Goal: Communication & Community: Answer question/provide support

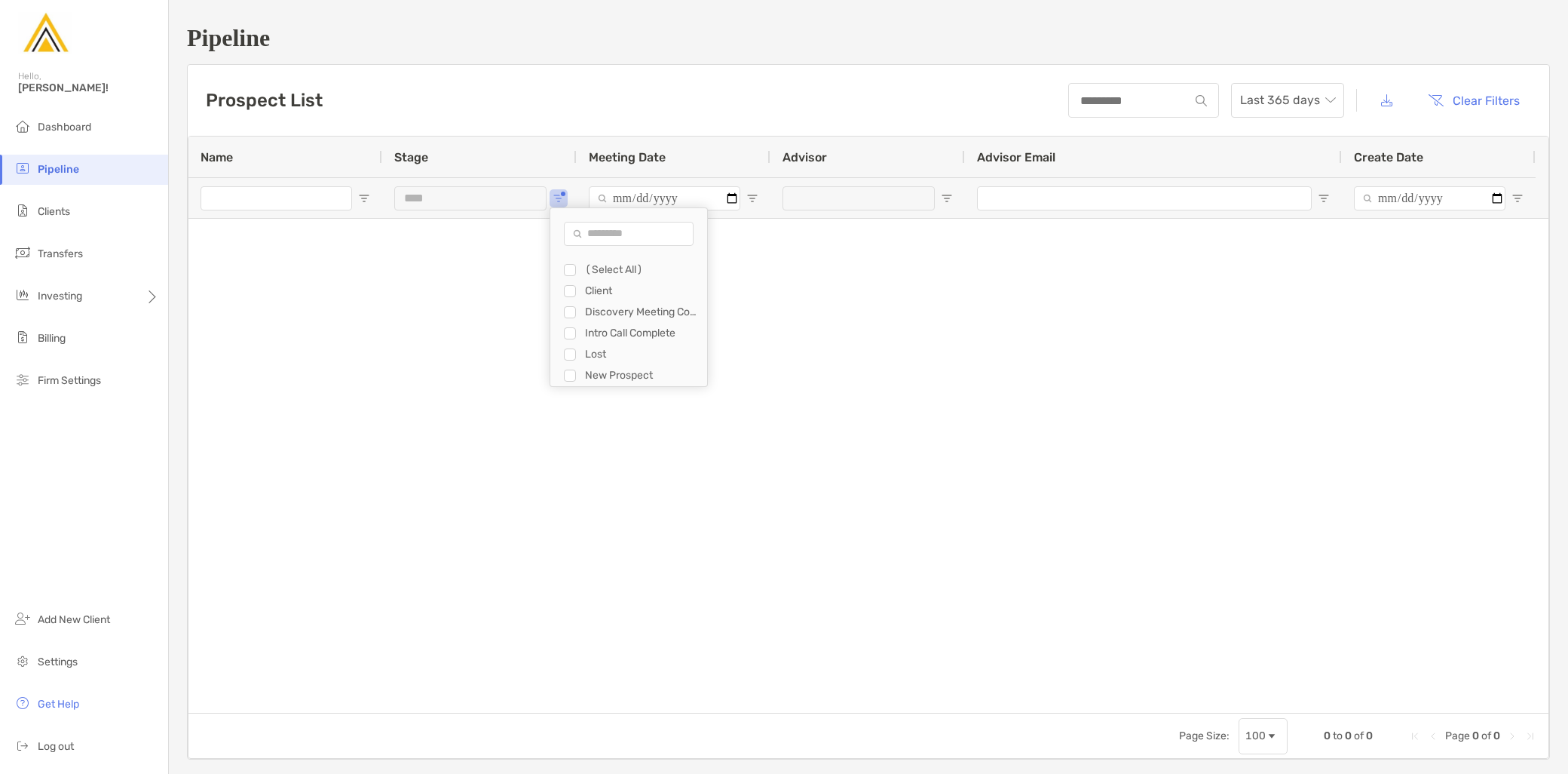
scroll to position [20, 0]
type input "**********"
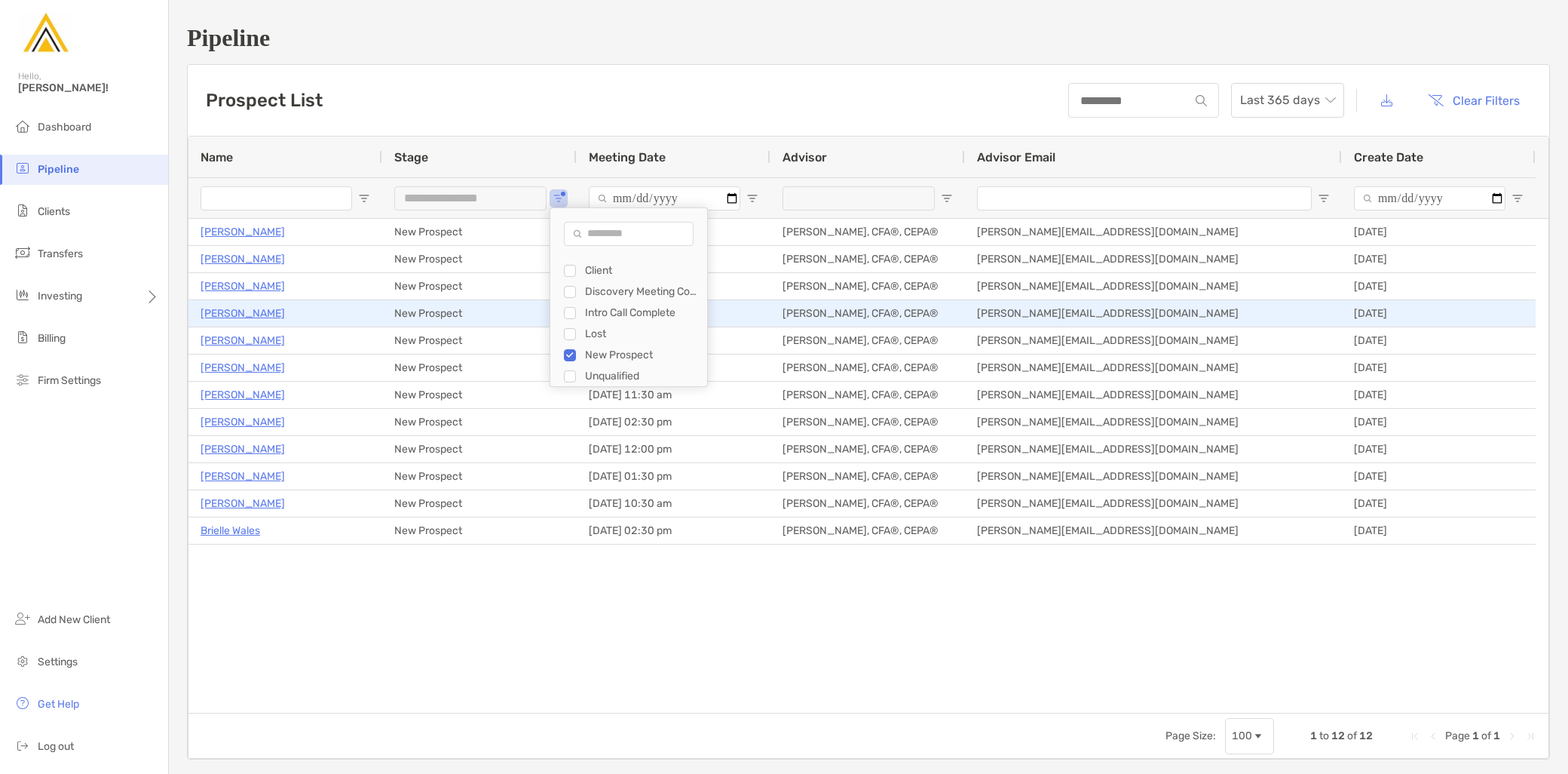
click at [247, 287] on p "Marianne Ryan" at bounding box center [242, 287] width 84 height 19
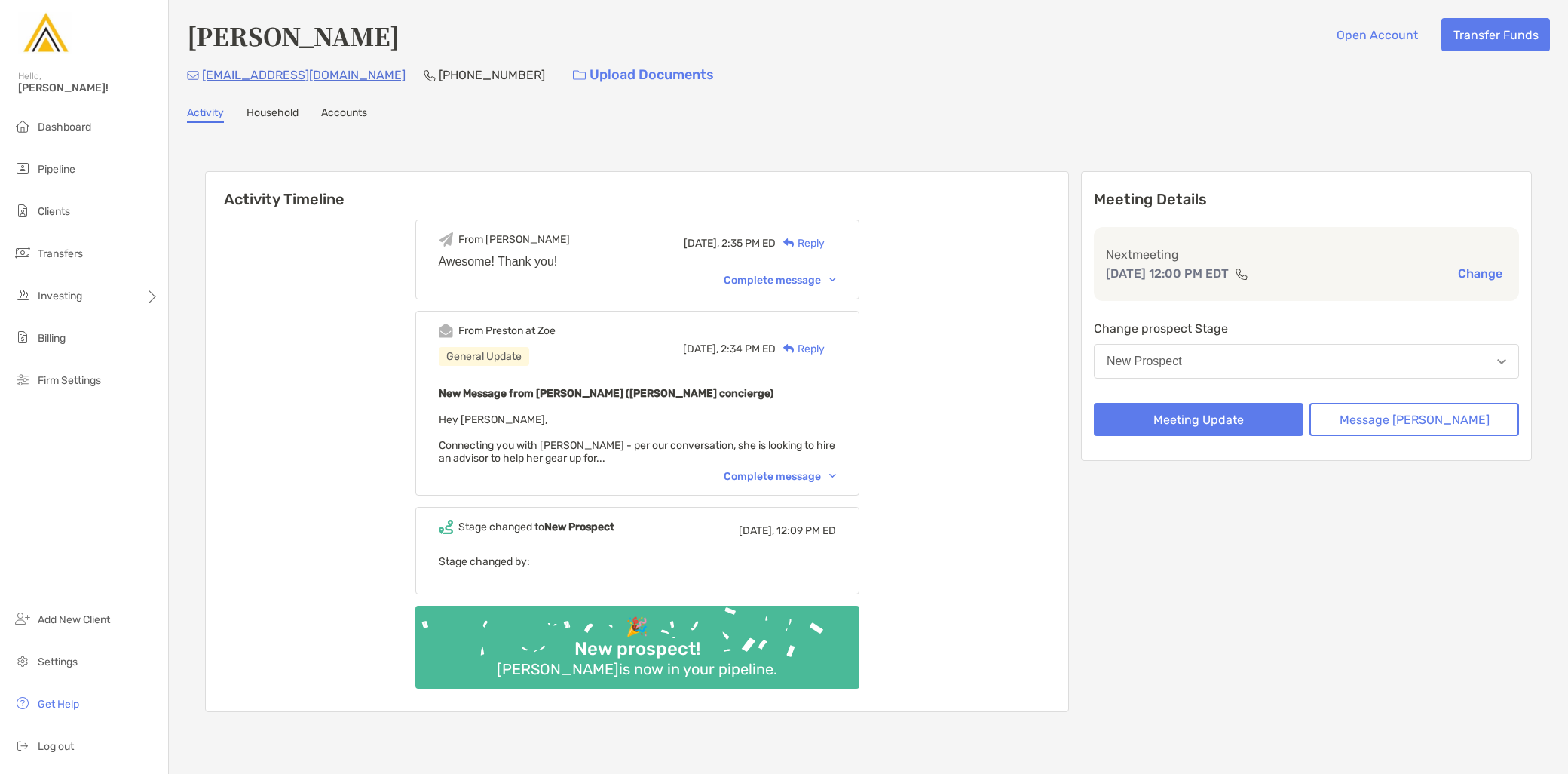
click at [788, 478] on div "Complete message" at bounding box center [780, 476] width 112 height 13
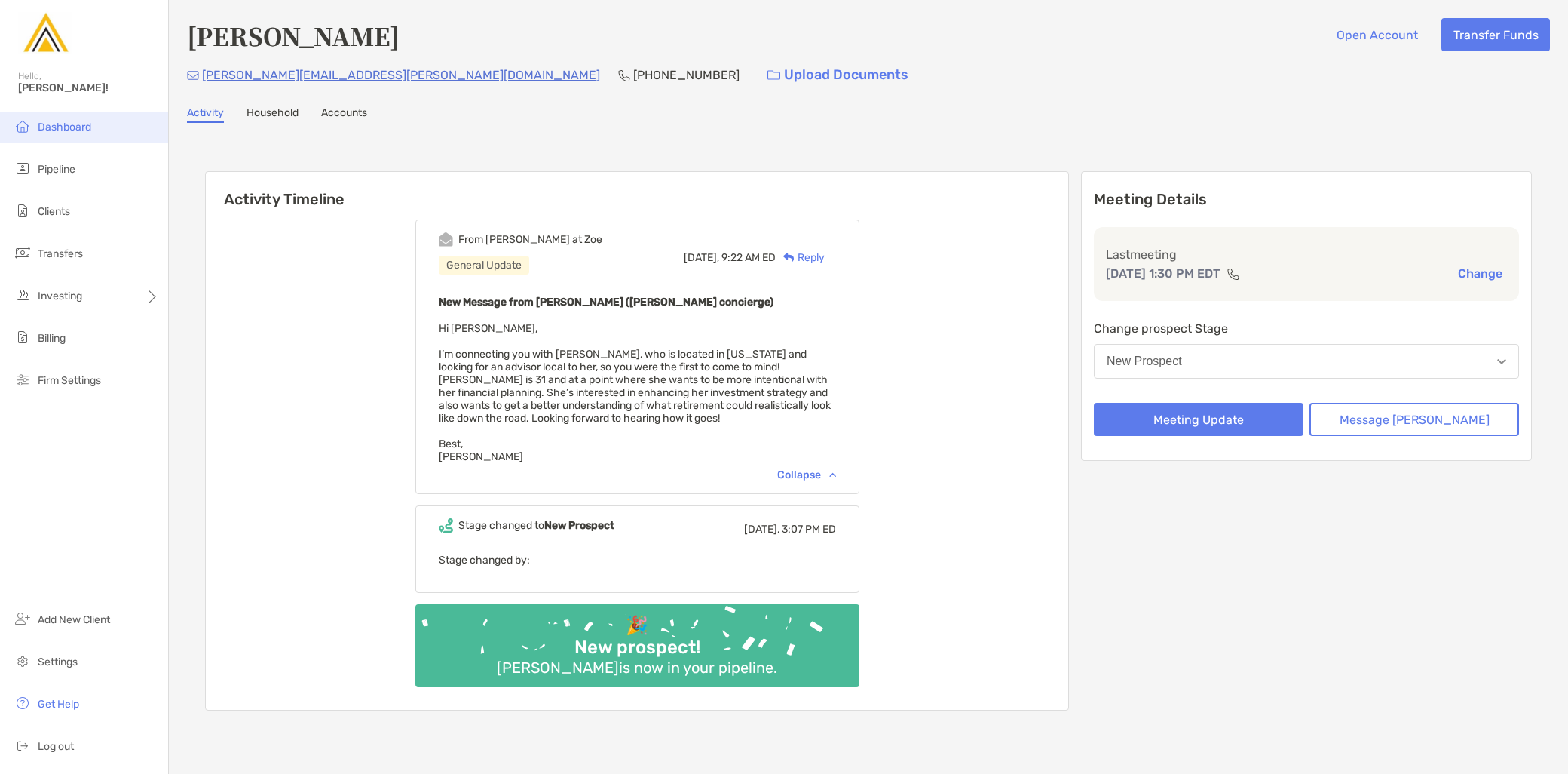
click at [92, 134] on li "Dashboard" at bounding box center [84, 127] width 168 height 31
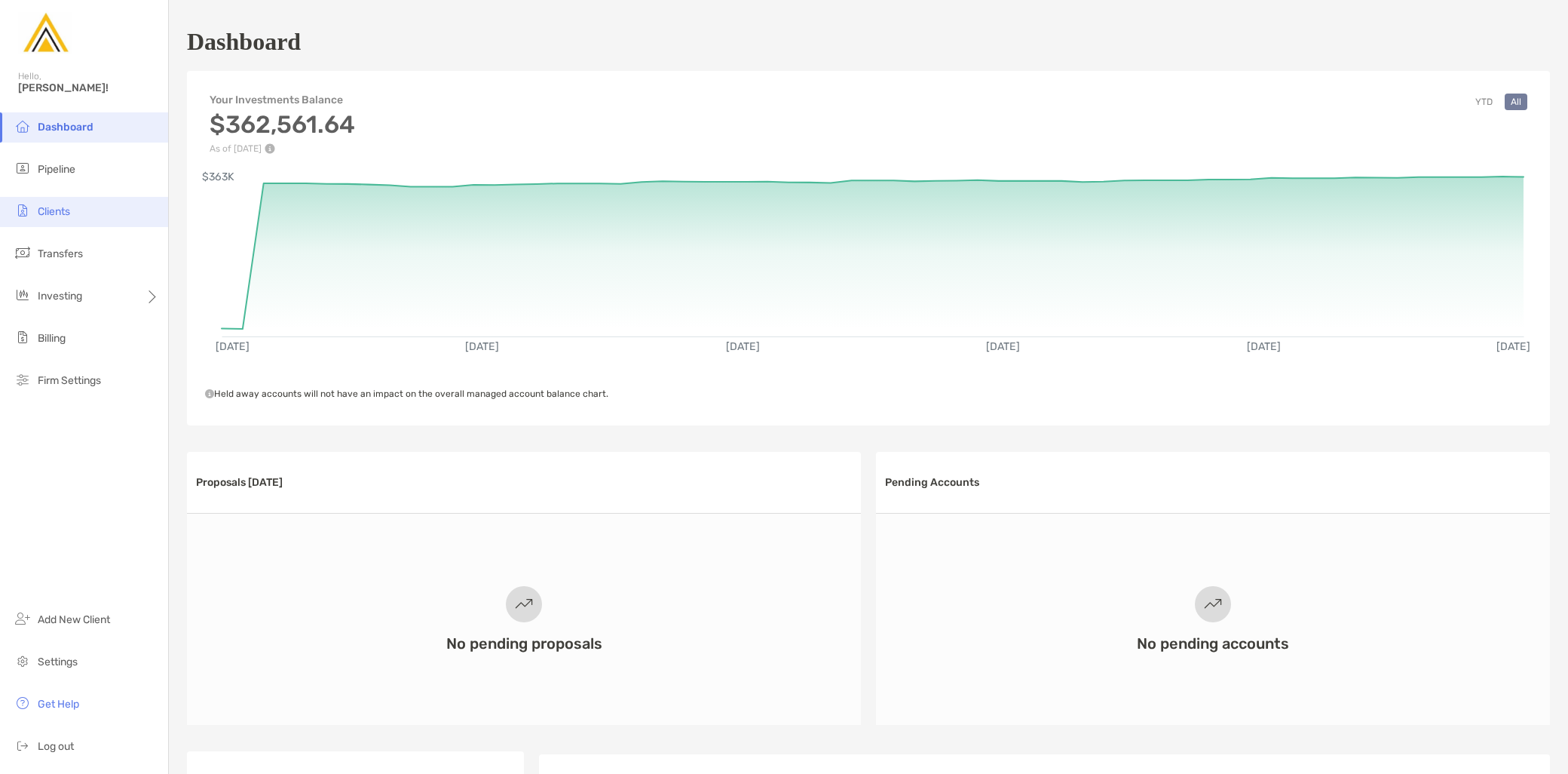
click at [89, 221] on li "Clients" at bounding box center [84, 212] width 168 height 31
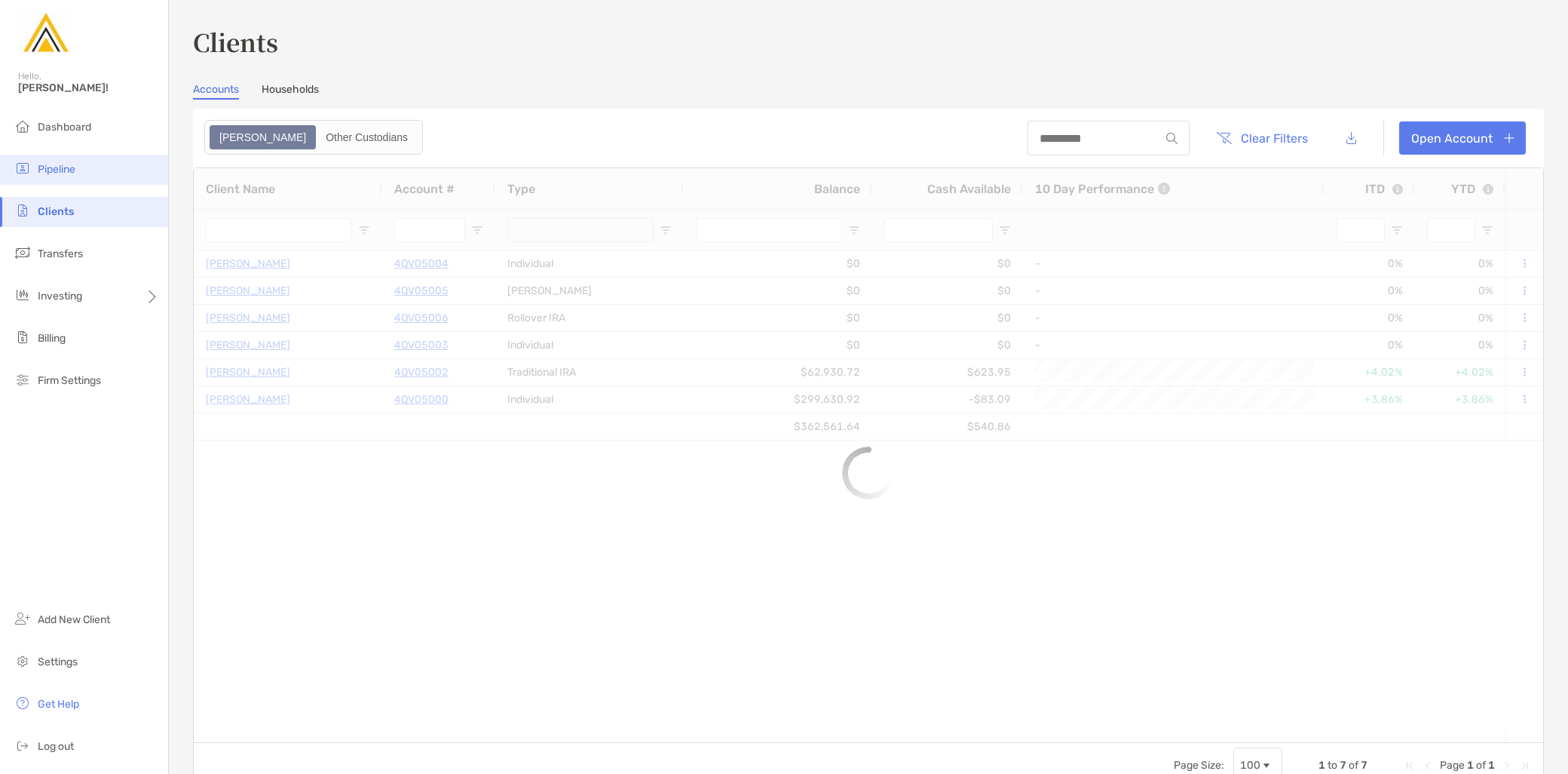
type input "***"
click at [77, 177] on li "Pipeline" at bounding box center [84, 169] width 168 height 31
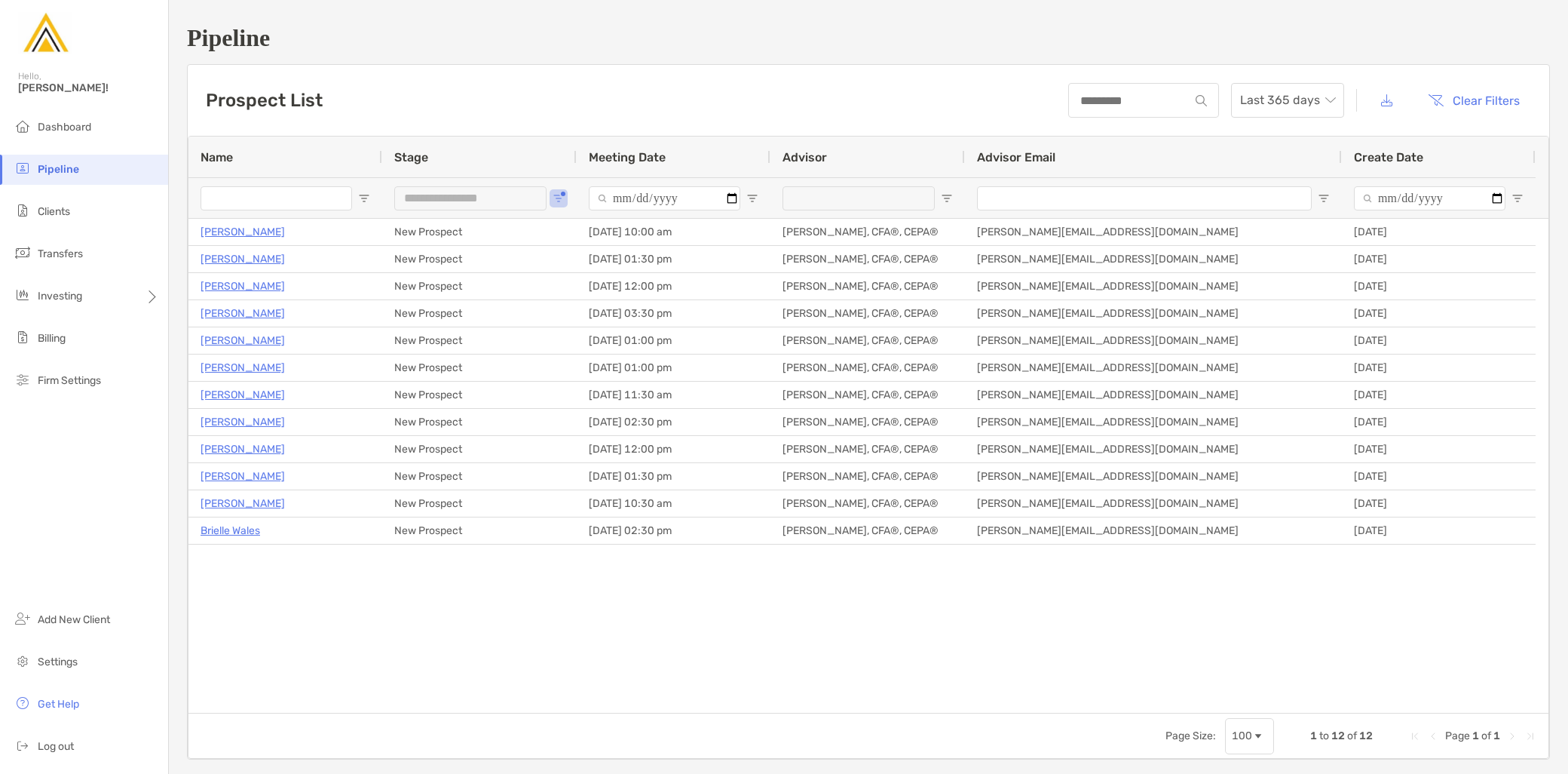
click at [568, 194] on div "**********" at bounding box center [479, 197] width 194 height 41
click at [564, 194] on button "Open Filter Menu" at bounding box center [558, 199] width 12 height 12
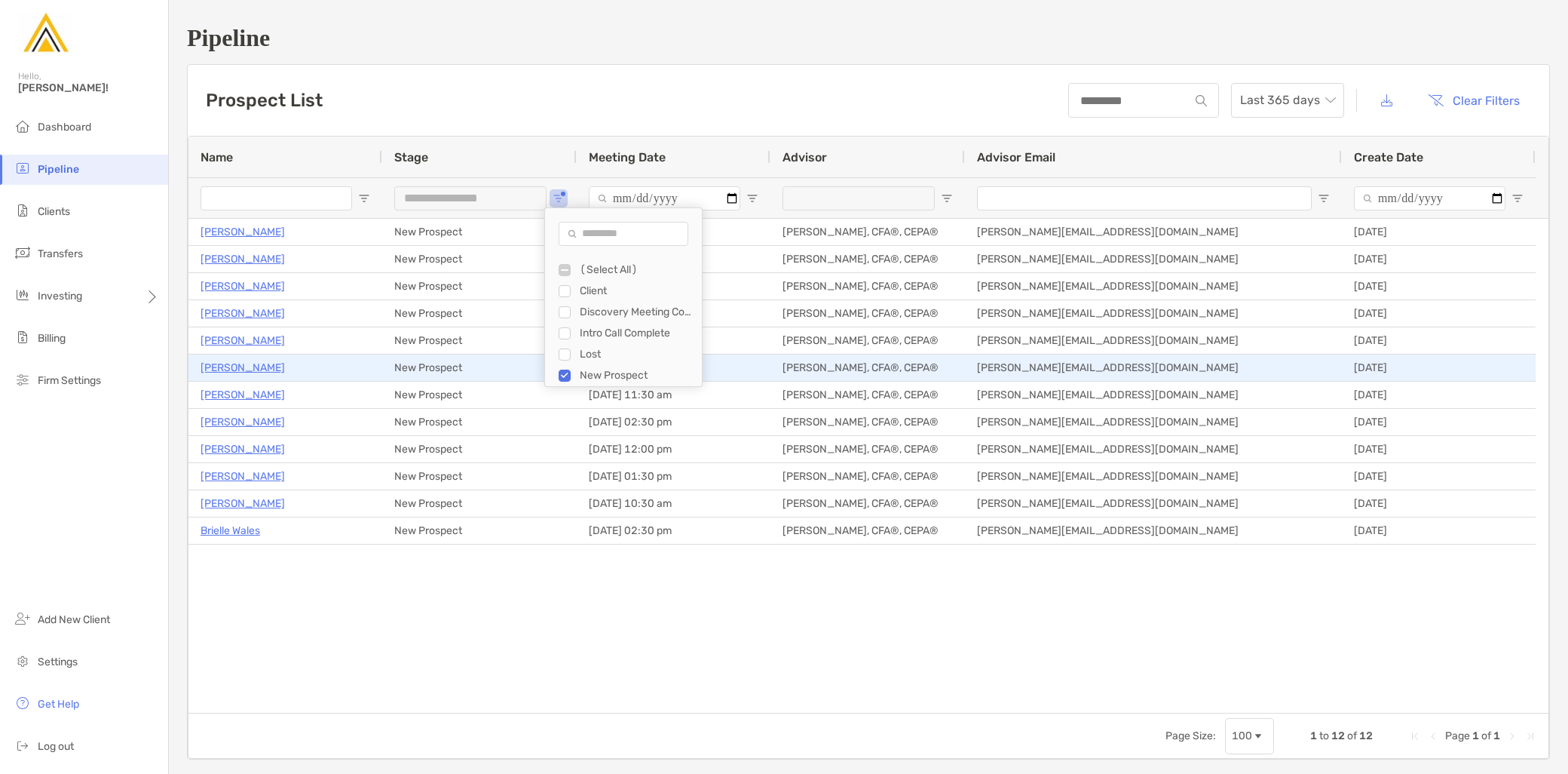
click at [241, 368] on p "[PERSON_NAME]" at bounding box center [242, 368] width 84 height 19
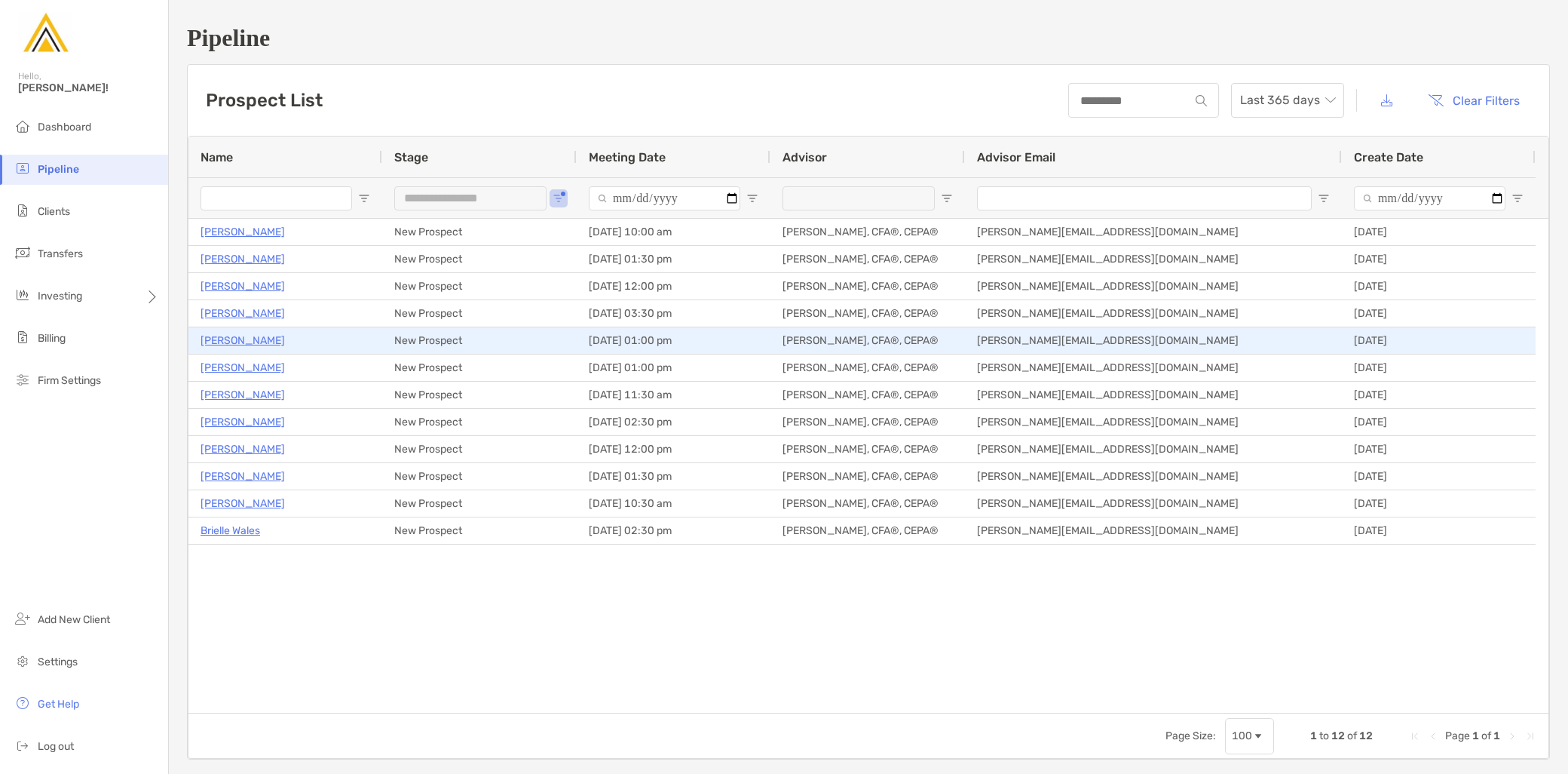
click at [247, 343] on p "[PERSON_NAME]" at bounding box center [242, 341] width 84 height 19
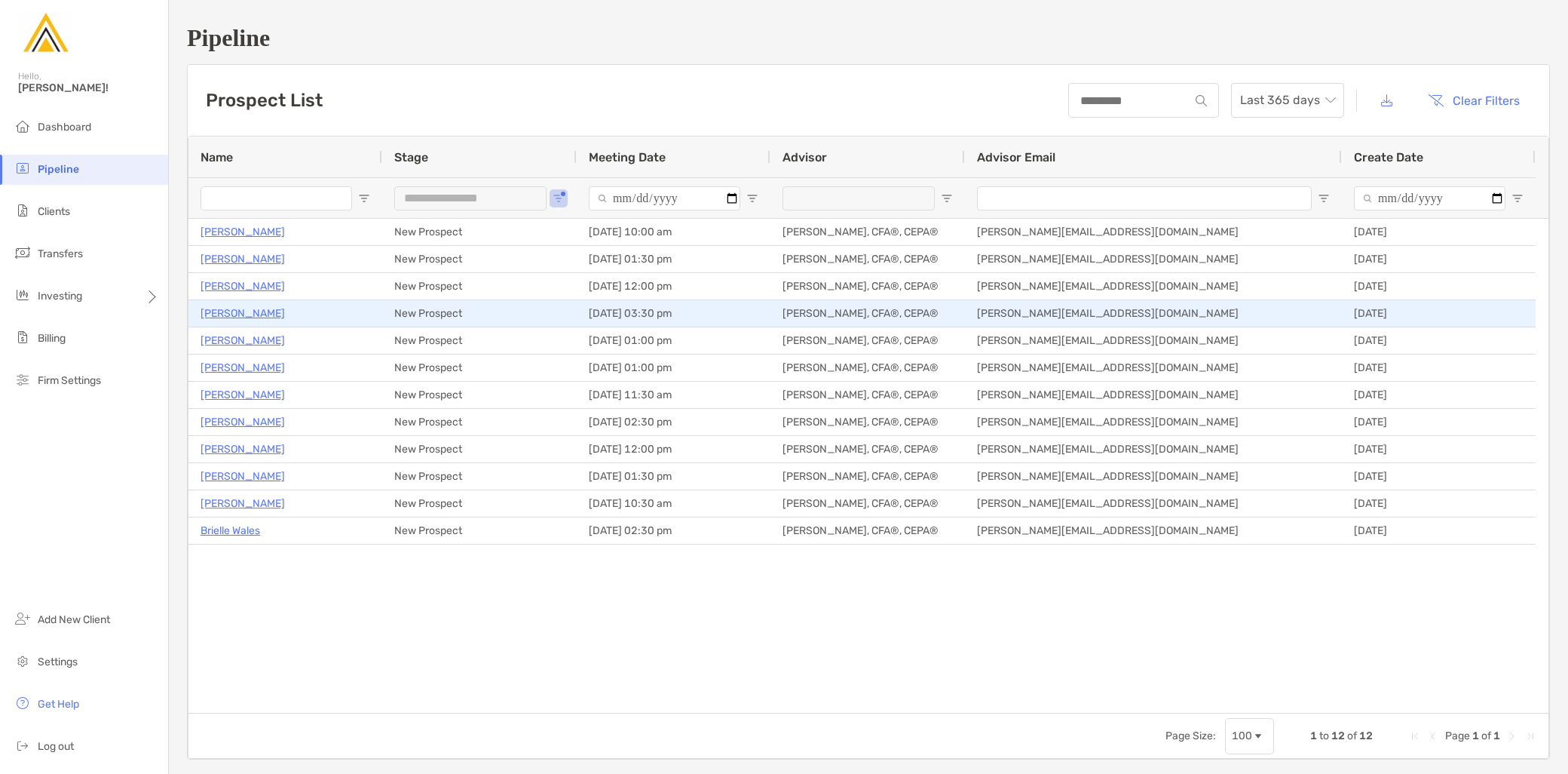
click at [262, 314] on p "[PERSON_NAME]" at bounding box center [242, 314] width 84 height 19
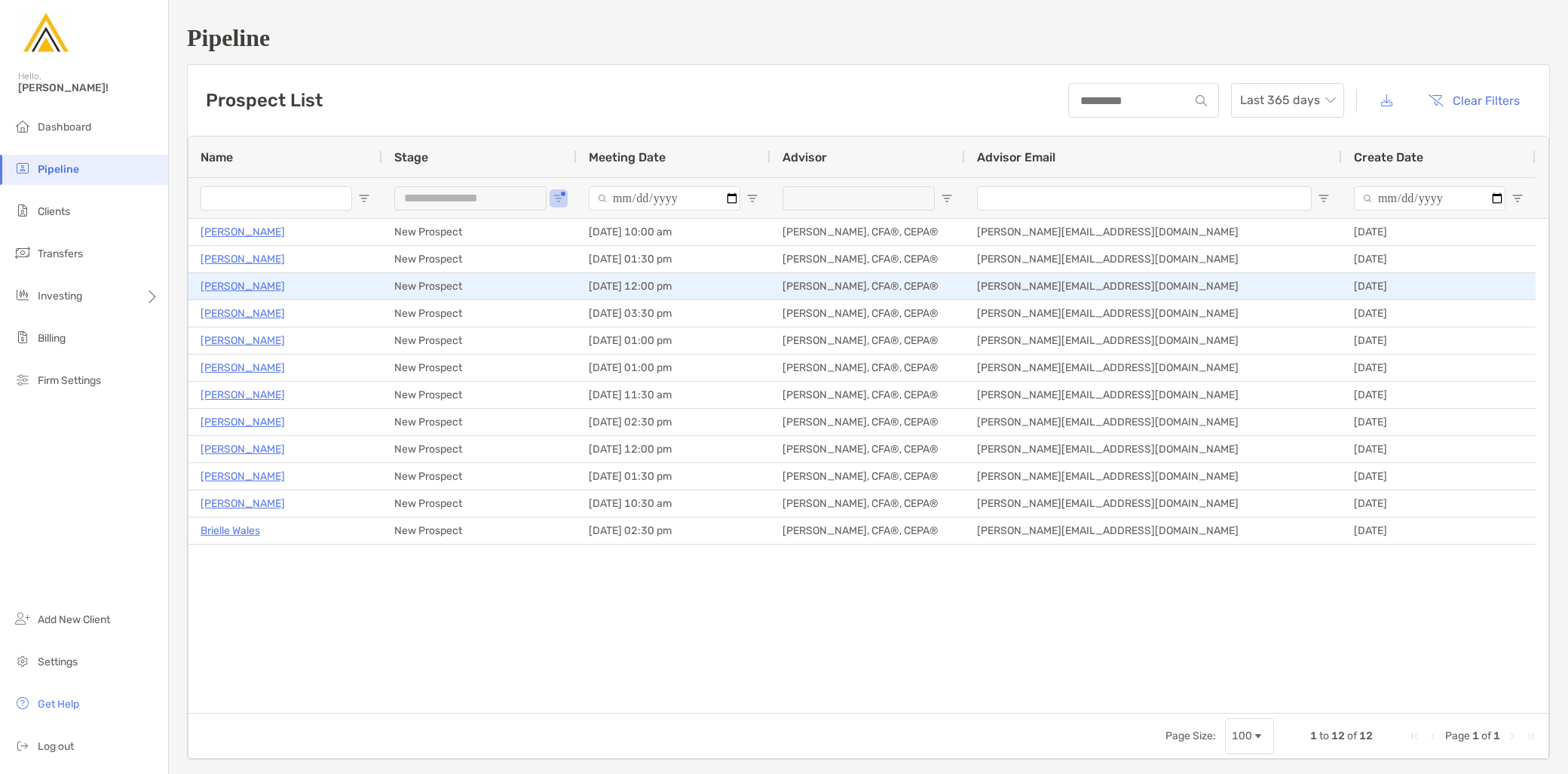
click at [230, 289] on p "[PERSON_NAME]" at bounding box center [242, 287] width 84 height 19
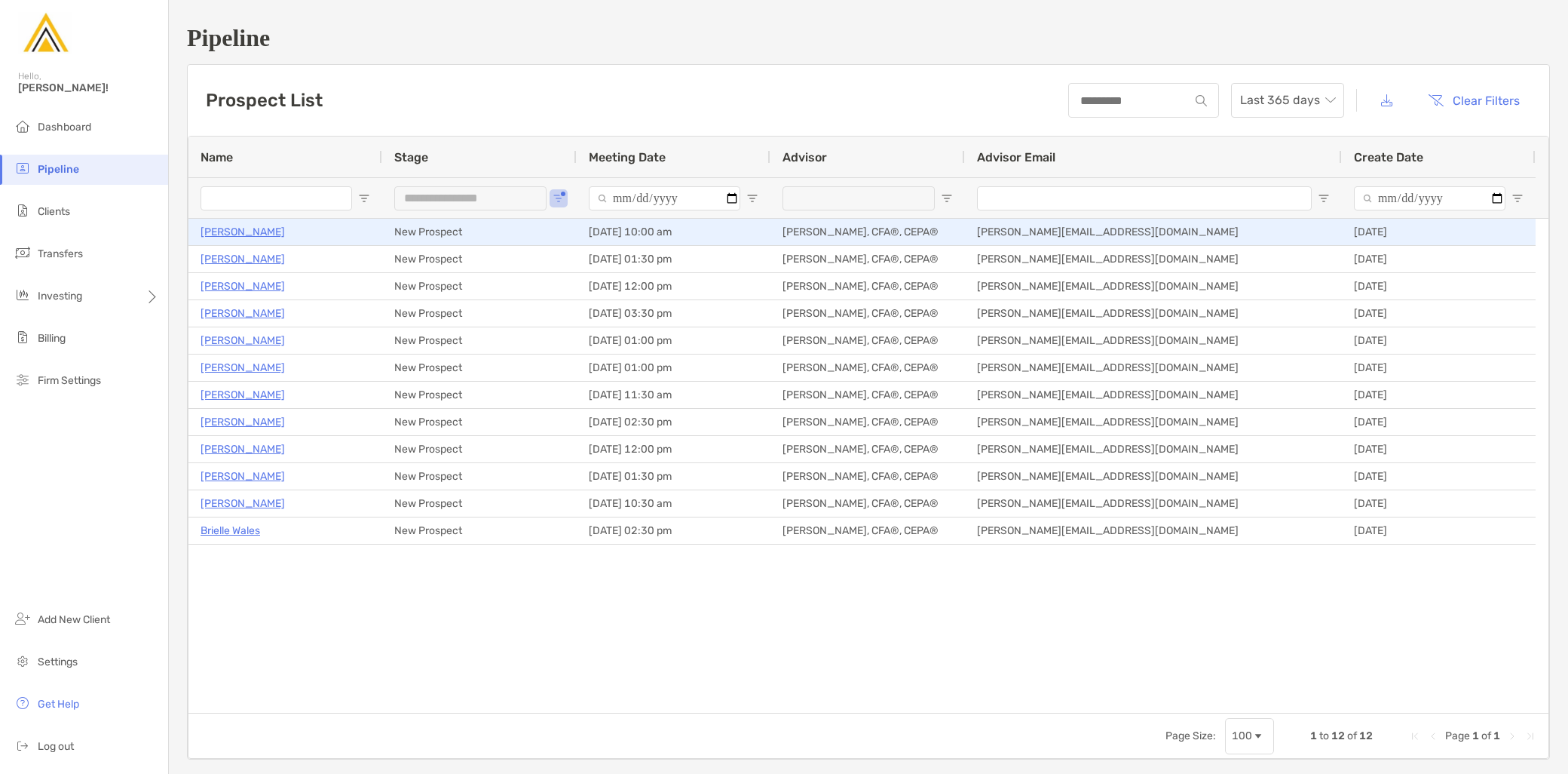
click at [252, 239] on p "[PERSON_NAME]" at bounding box center [242, 232] width 84 height 19
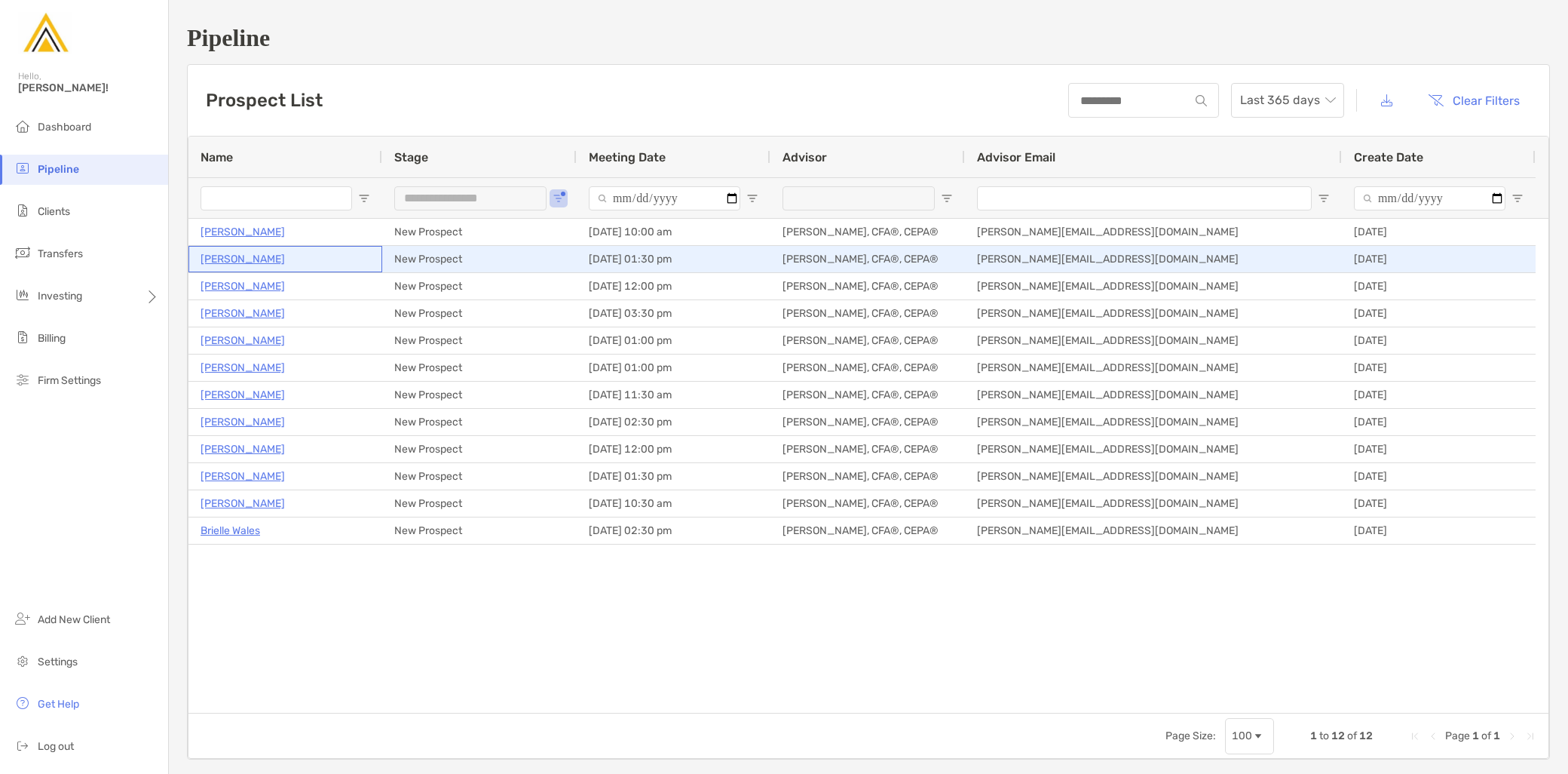
click at [267, 257] on p "[PERSON_NAME]" at bounding box center [242, 260] width 84 height 19
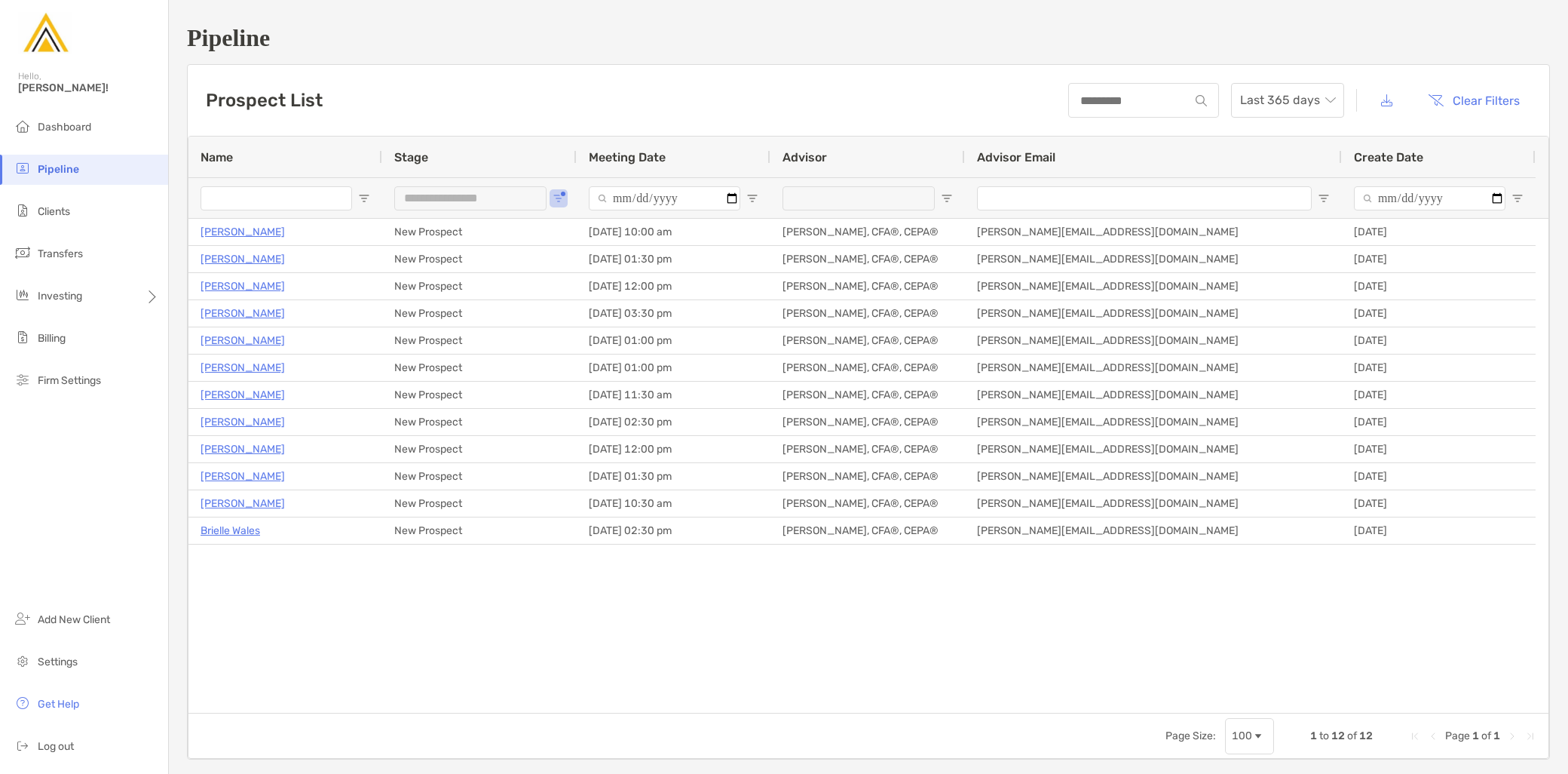
click at [558, 206] on div "**********" at bounding box center [479, 197] width 194 height 41
click at [560, 193] on button "Open Filter Menu" at bounding box center [558, 199] width 12 height 12
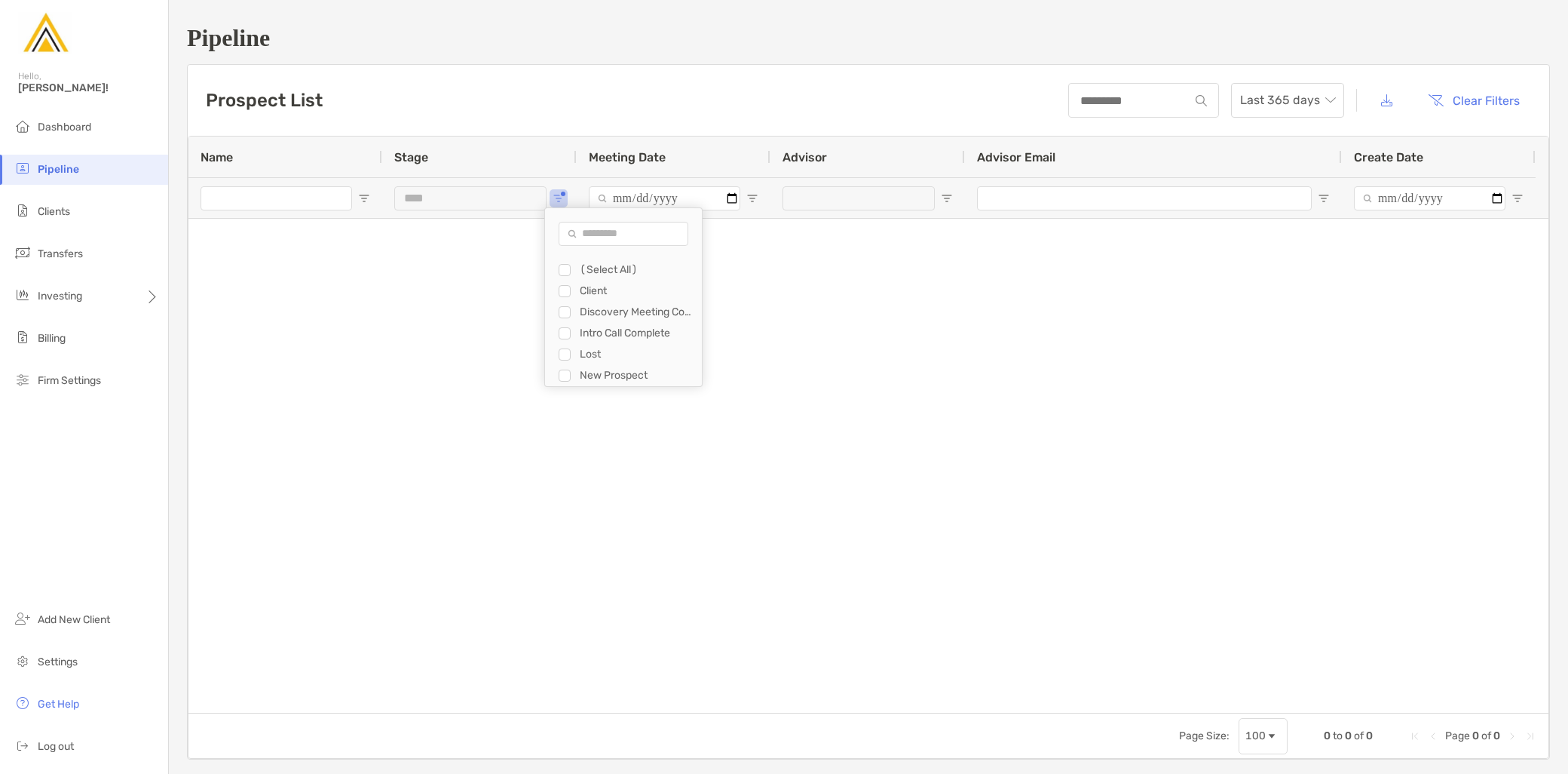
type input "**********"
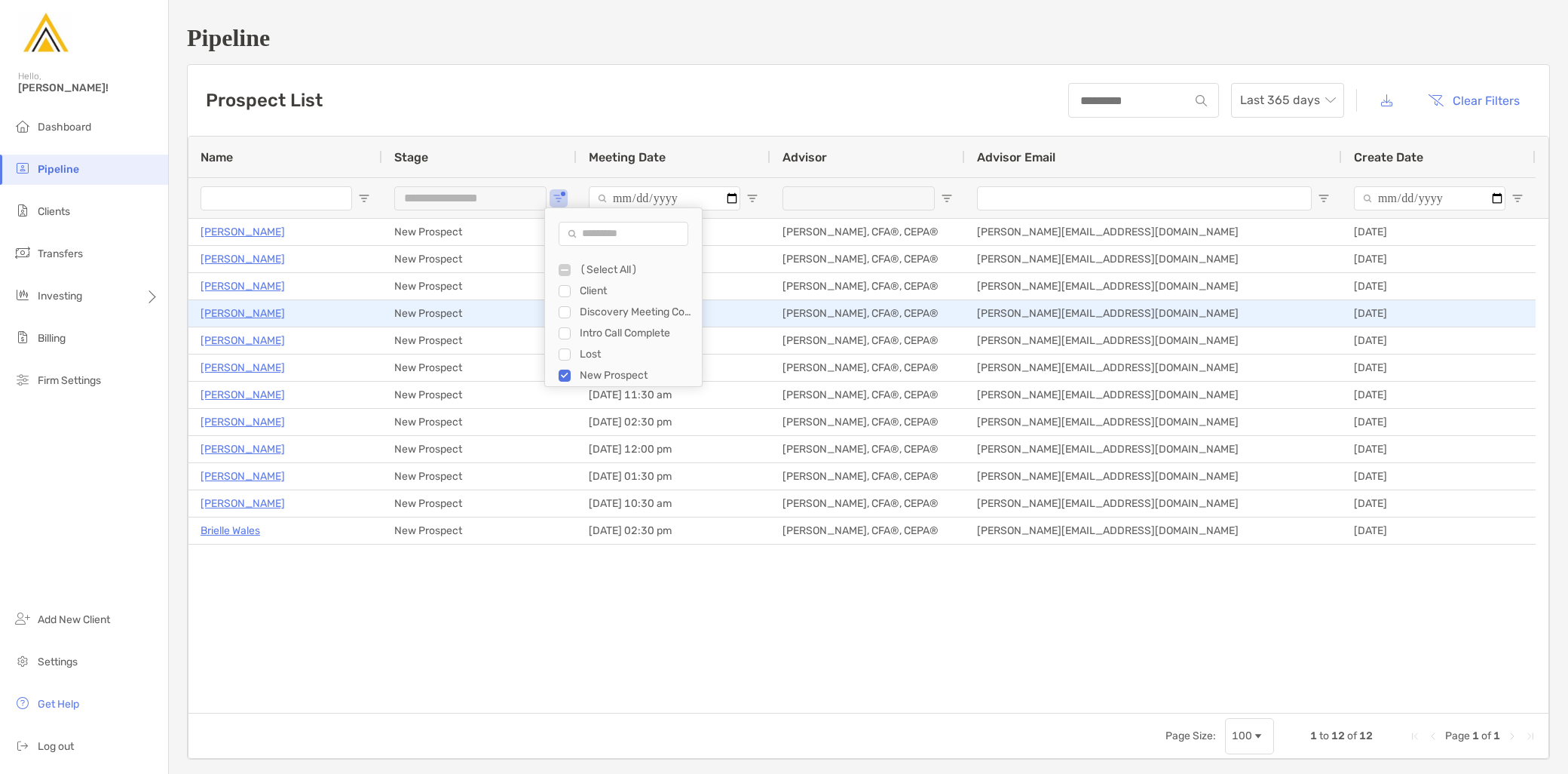
click at [233, 313] on p "[PERSON_NAME]" at bounding box center [242, 314] width 84 height 19
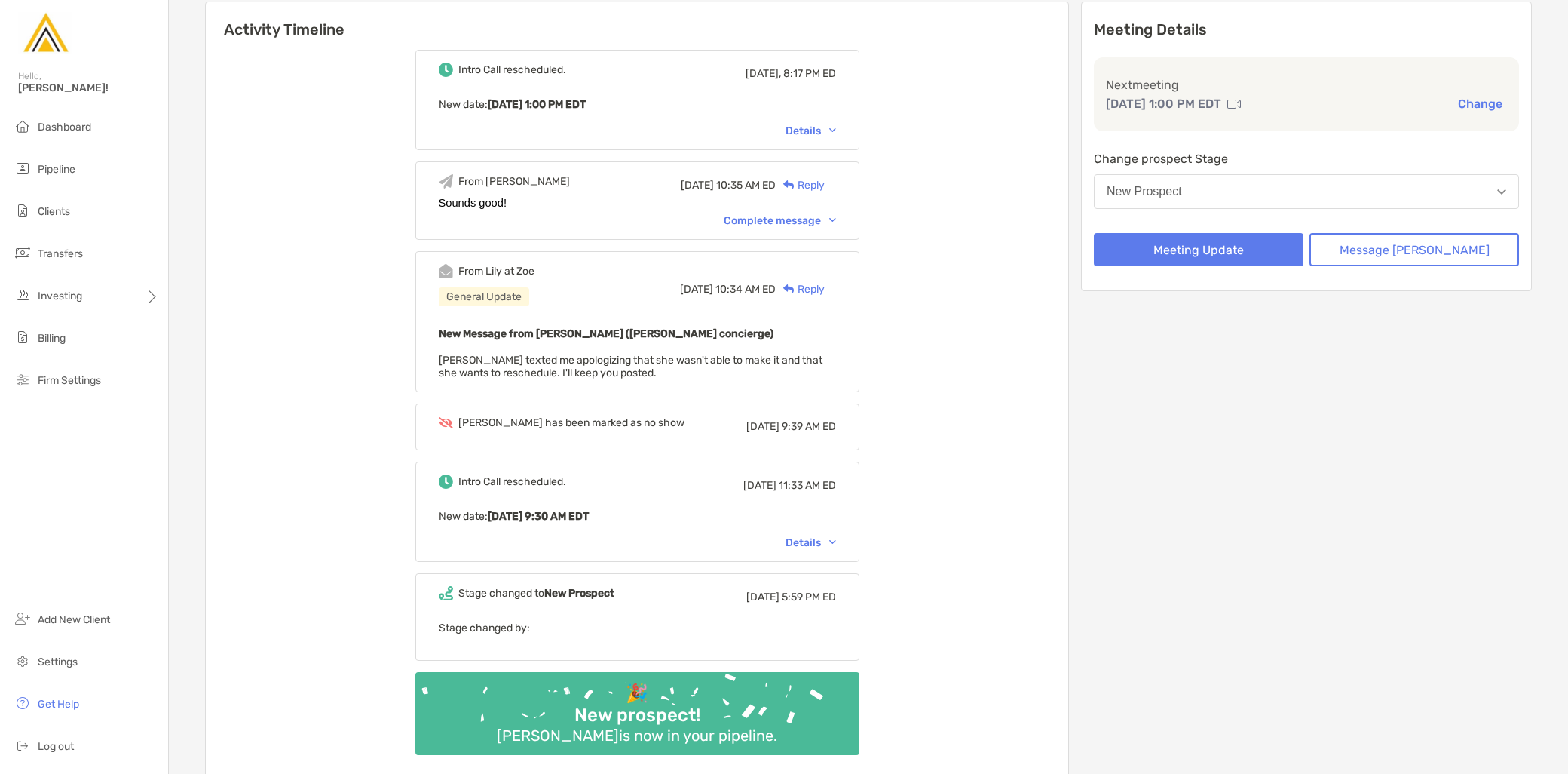
scroll to position [129, 0]
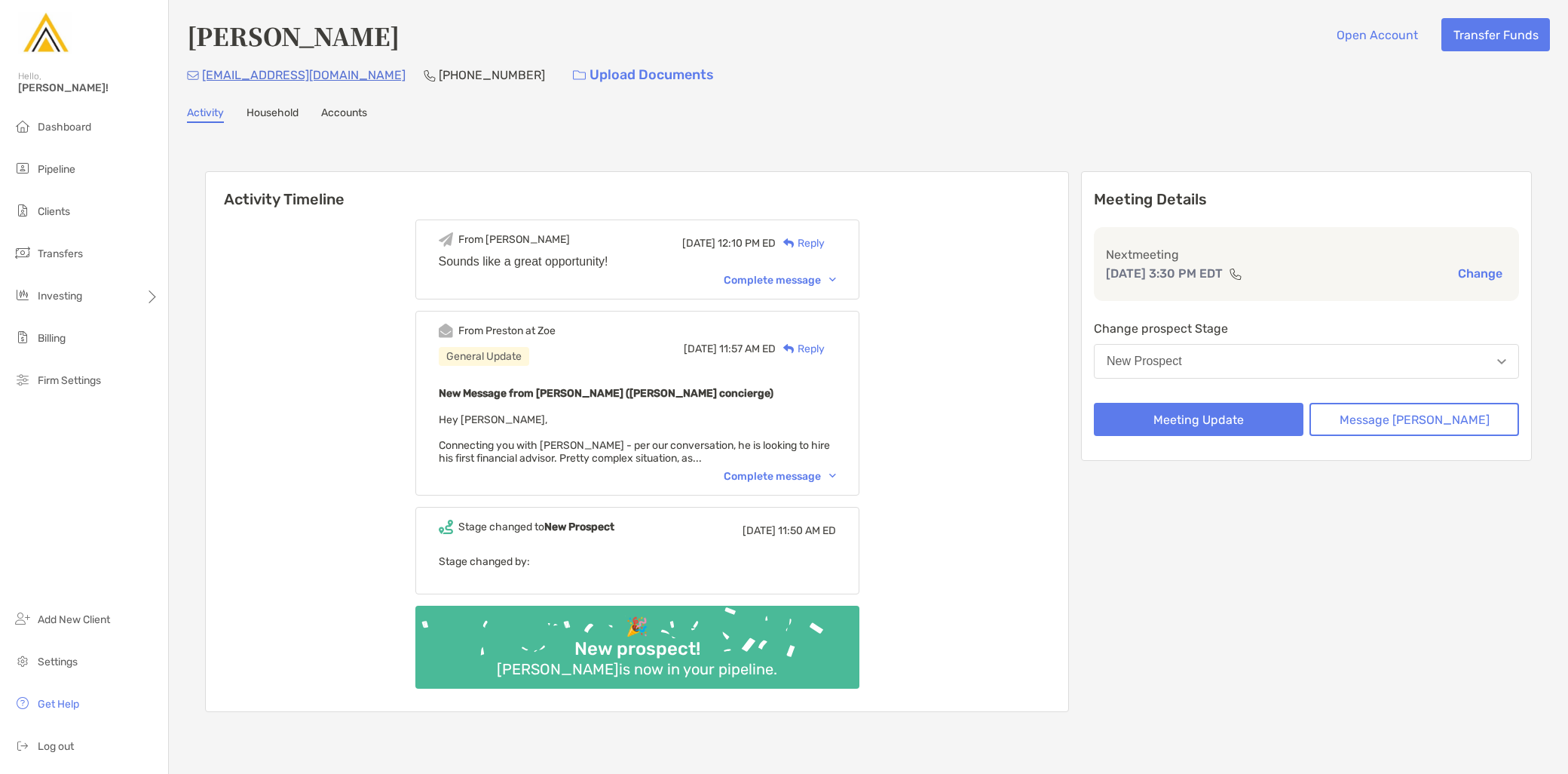
click at [797, 479] on div "Complete message" at bounding box center [780, 476] width 112 height 13
click at [801, 474] on div "Complete message" at bounding box center [780, 476] width 112 height 13
click at [787, 481] on div "From [PERSON_NAME] at [PERSON_NAME] General Update [DATE] 11:57 AM ED Reply New…" at bounding box center [638, 404] width 444 height 185
click at [788, 475] on div "Complete message" at bounding box center [780, 476] width 112 height 13
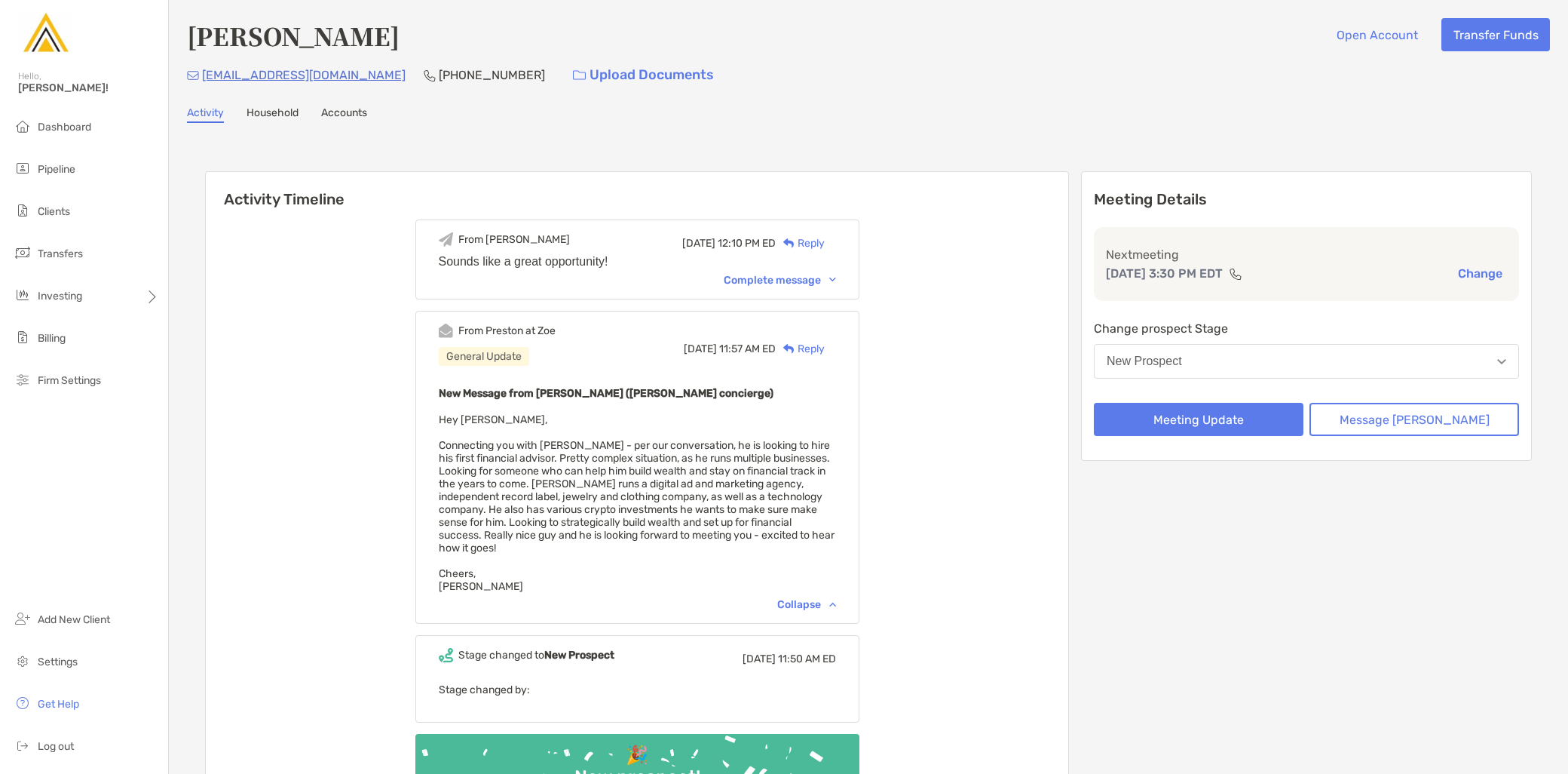
click at [1376, 353] on button "New Prospect" at bounding box center [1307, 362] width 425 height 35
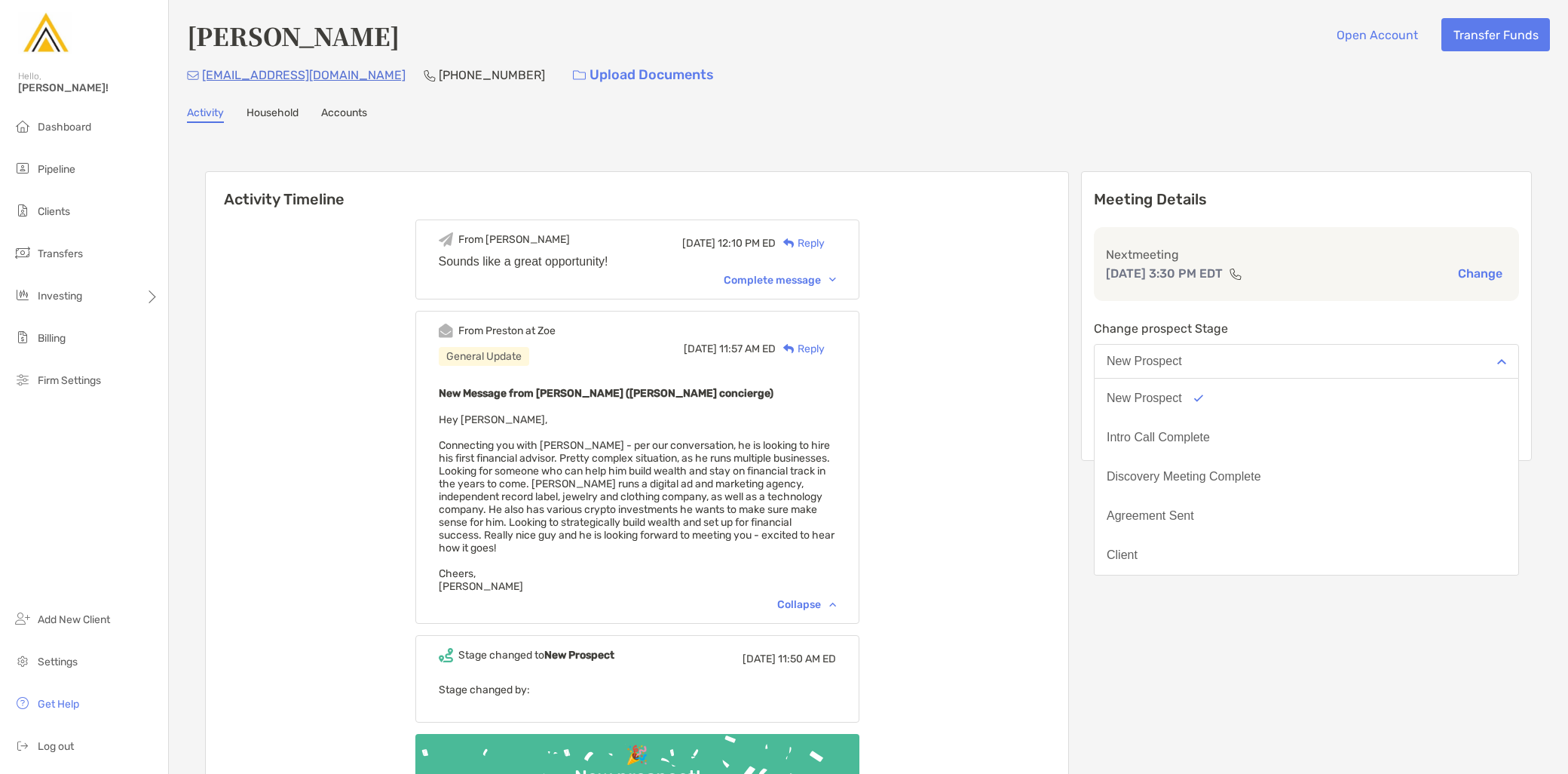
click at [1426, 314] on div "Meeting Details Next meeting [DATE] 3:30 PM EDT Change Change prospect Stage Ne…" at bounding box center [1307, 316] width 451 height 289
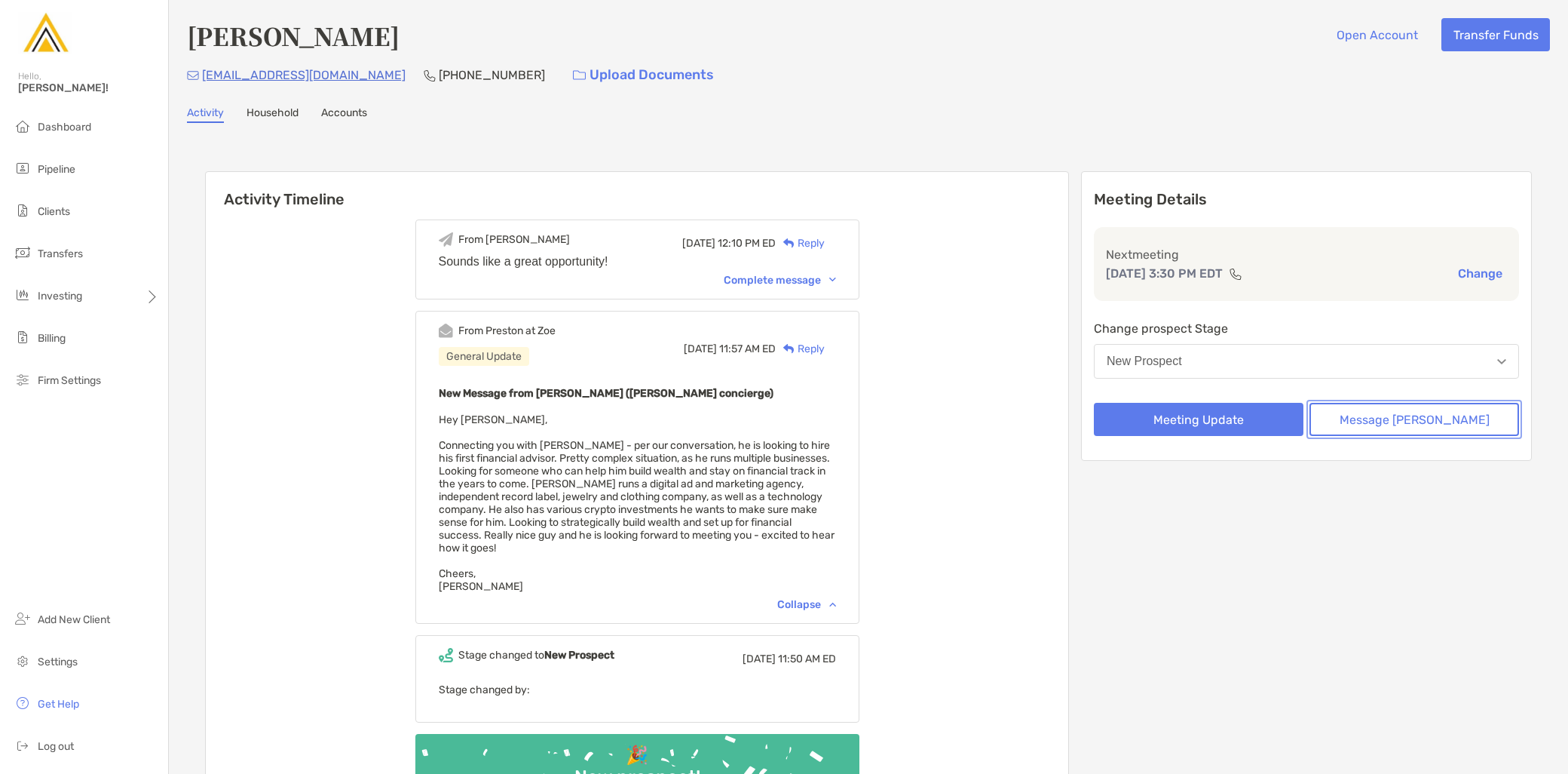
click at [1443, 418] on button "Message [PERSON_NAME]" at bounding box center [1415, 419] width 210 height 33
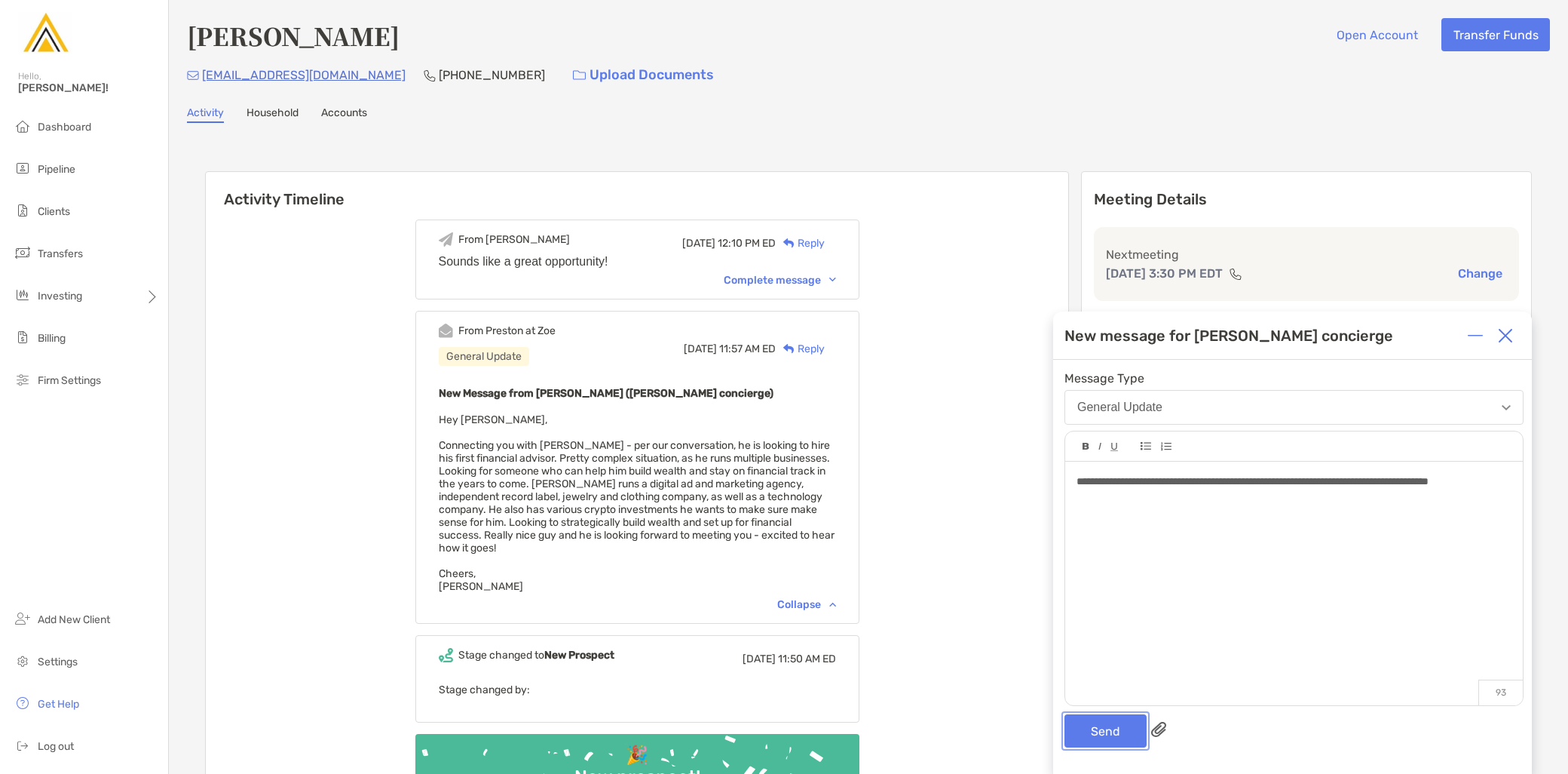
click at [1114, 729] on button "Send" at bounding box center [1105, 731] width 82 height 33
